Goal: Task Accomplishment & Management: Manage account settings

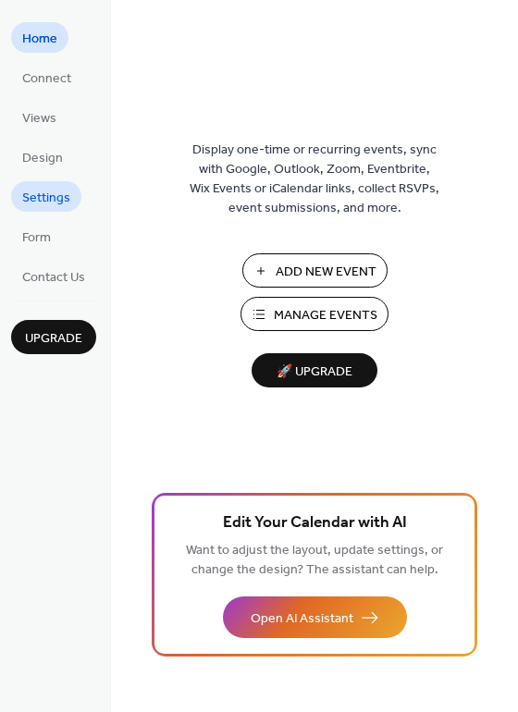
click at [52, 208] on span "Settings" at bounding box center [46, 198] width 48 height 19
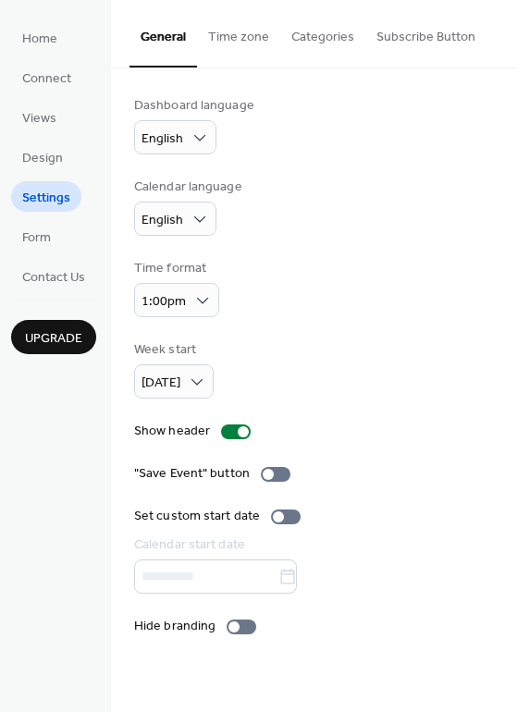
click at [257, 40] on button "Time zone" at bounding box center [238, 33] width 83 height 66
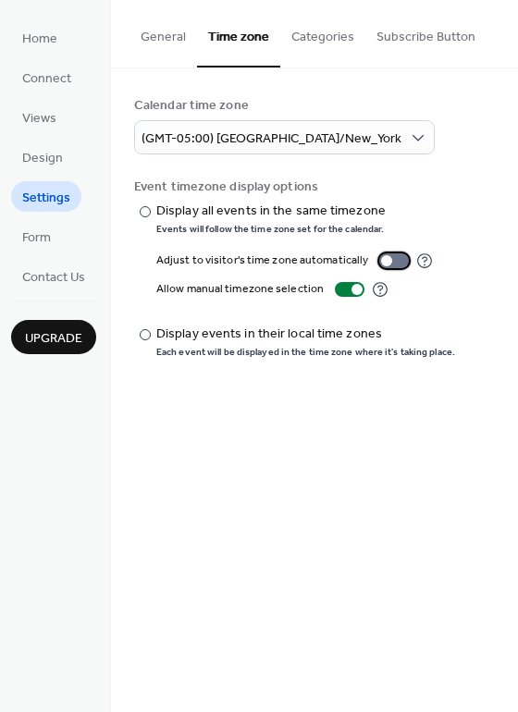
click at [409, 268] on div at bounding box center [394, 260] width 30 height 15
click at [151, 340] on div at bounding box center [145, 334] width 11 height 11
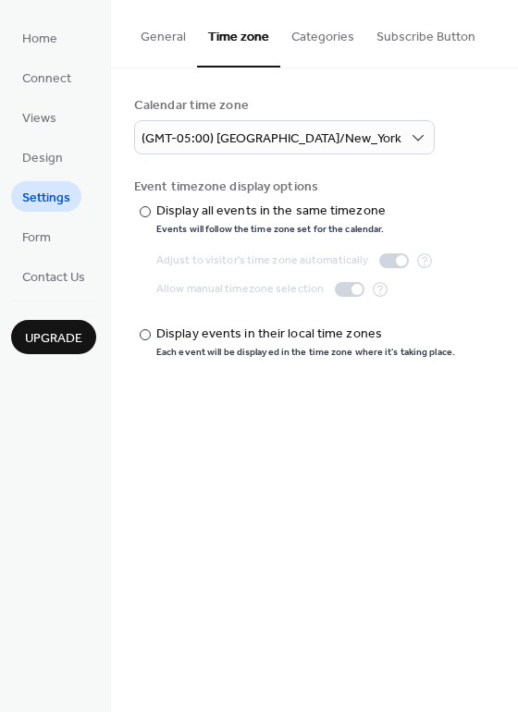
click at [179, 38] on button "General" at bounding box center [164, 33] width 68 height 66
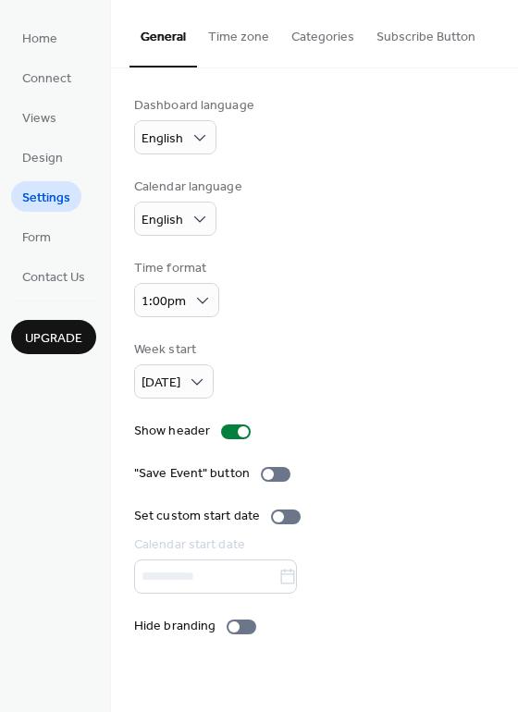
scroll to position [51, 0]
click at [256, 635] on div at bounding box center [242, 627] width 30 height 15
